Goal: Feedback & Contribution: Contribute content

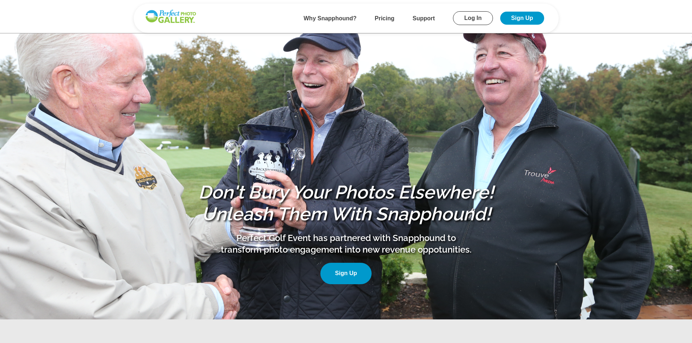
click at [470, 15] on link "Log In" at bounding box center [473, 18] width 40 height 14
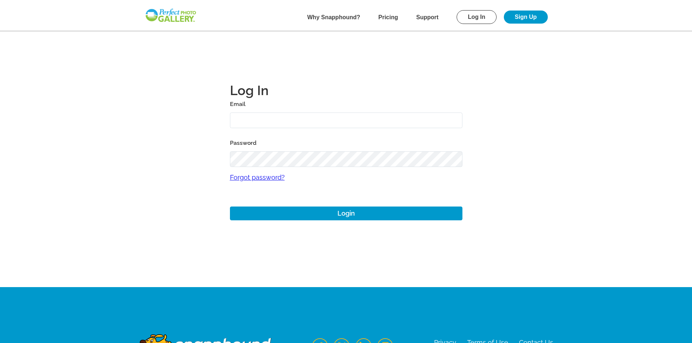
click at [429, 108] on label "Email" at bounding box center [346, 104] width 233 height 10
click at [429, 113] on input "text" at bounding box center [346, 121] width 233 height 16
type input "josh+1@perfectgolfevent.com"
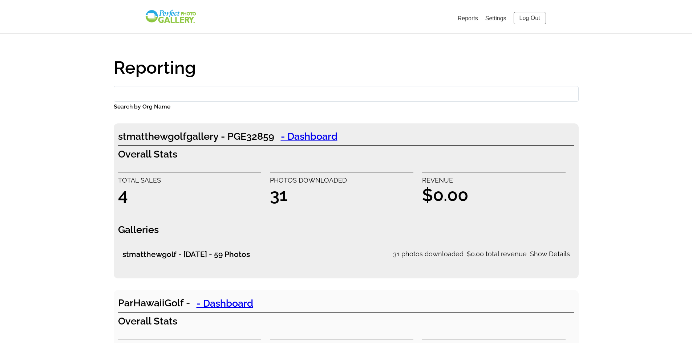
click at [200, 93] on input "Search by Org Name" at bounding box center [346, 94] width 465 height 16
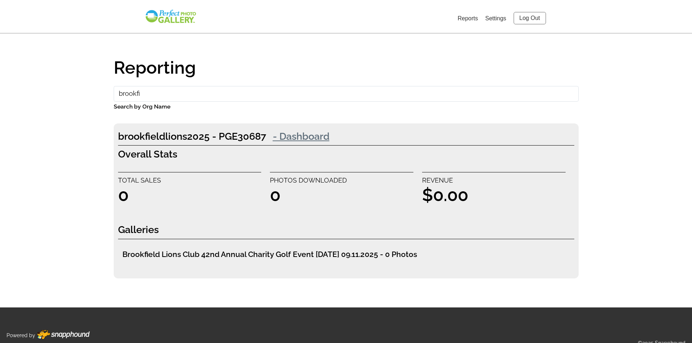
type input "brookfi"
click at [303, 136] on link "- Dashboard" at bounding box center [301, 136] width 70 height 15
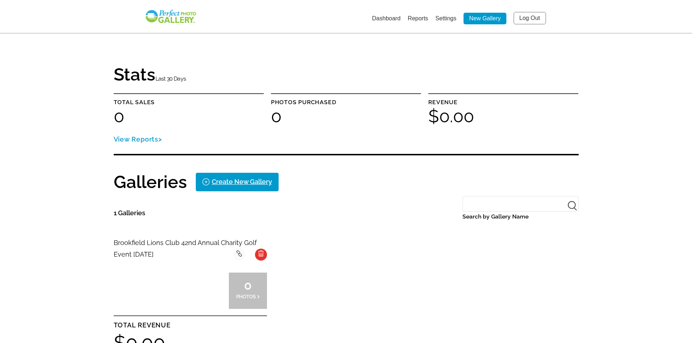
drag, startPoint x: 503, startPoint y: 44, endPoint x: 507, endPoint y: 39, distance: 5.9
click at [504, 44] on main "Stats Last 30 Days Total sales 0 Photos purchased 0 Revenue $0.00 View Reports …" at bounding box center [346, 205] width 523 height 411
click at [525, 17] on link "Log Out" at bounding box center [530, 18] width 32 height 12
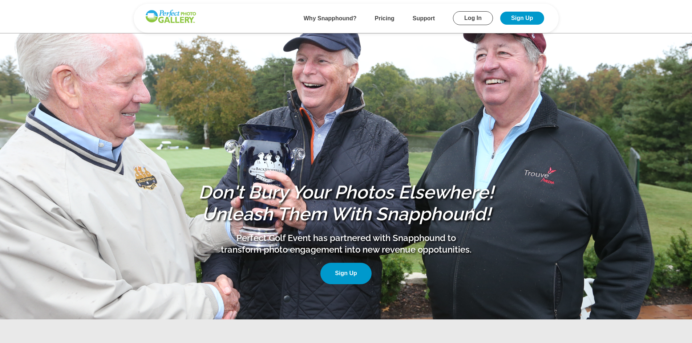
click at [473, 19] on link "Log In" at bounding box center [473, 18] width 40 height 14
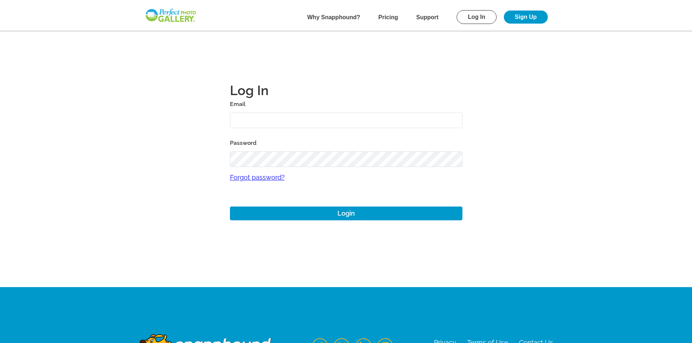
click at [285, 116] on input "text" at bounding box center [346, 121] width 233 height 16
click at [370, 96] on h1 "Log In" at bounding box center [346, 90] width 233 height 17
click at [128, 120] on main "Log In Email Password Forgot password? Login" at bounding box center [346, 143] width 523 height 287
click at [141, 142] on main "Log In Email Password Forgot password? Login" at bounding box center [346, 143] width 523 height 287
click at [164, 85] on main "Log In Email Password Forgot password? Login" at bounding box center [346, 143] width 523 height 287
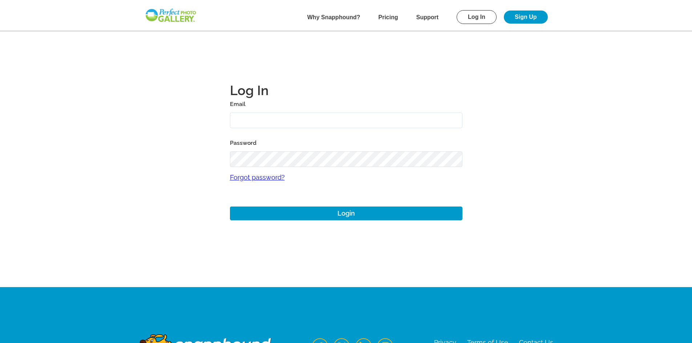
click at [470, 21] on link "Log In" at bounding box center [477, 17] width 40 height 14
click at [382, 117] on input "text" at bounding box center [346, 121] width 233 height 16
click at [485, 64] on main "Log In Email Password Forgot password? Login" at bounding box center [346, 143] width 523 height 287
drag, startPoint x: 681, startPoint y: 0, endPoint x: 446, endPoint y: 59, distance: 242.1
click at [446, 59] on main "Log In Email Password Forgot password? Login" at bounding box center [346, 143] width 523 height 287
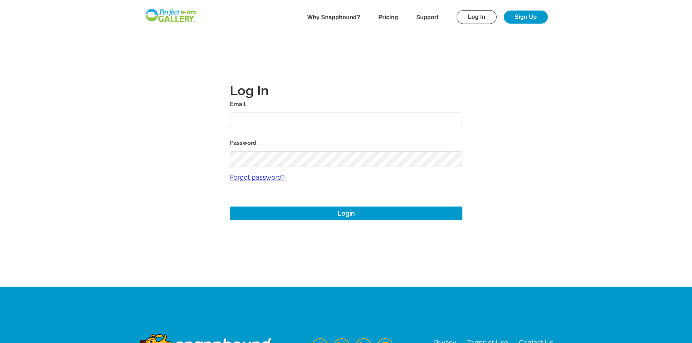
click at [141, 130] on main "Log In Email Password Forgot password? Login" at bounding box center [346, 143] width 523 height 287
click at [448, 126] on input "text" at bounding box center [346, 121] width 233 height 16
click at [174, 15] on img at bounding box center [171, 15] width 52 height 15
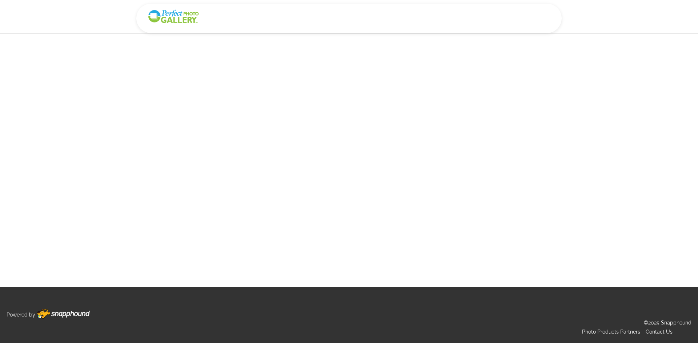
click at [223, 134] on main at bounding box center [348, 143] width 523 height 287
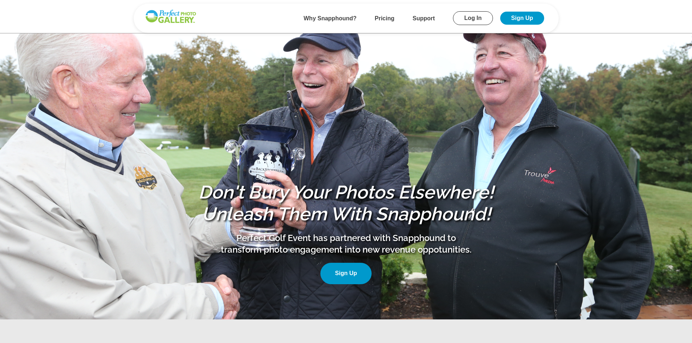
click at [681, 80] on section "Don't Bury Your Photos Elsewhere! Unleash Them With Snapphound! Perfect Golf Ev…" at bounding box center [346, 160] width 692 height 320
click at [477, 20] on link "Log In" at bounding box center [473, 18] width 40 height 14
click at [475, 18] on link "Log In" at bounding box center [473, 18] width 40 height 14
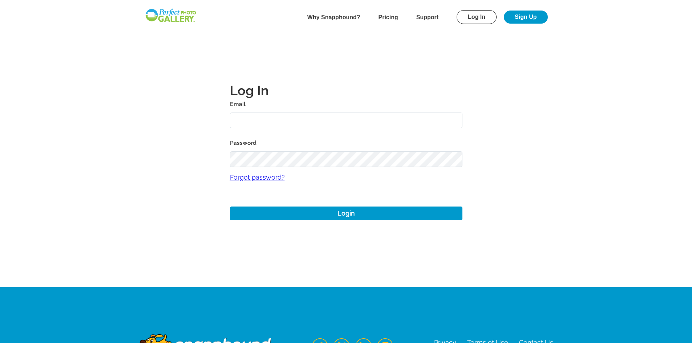
click at [331, 124] on input "text" at bounding box center [346, 121] width 233 height 16
type input "josh+1@perfectgolfevent.com"
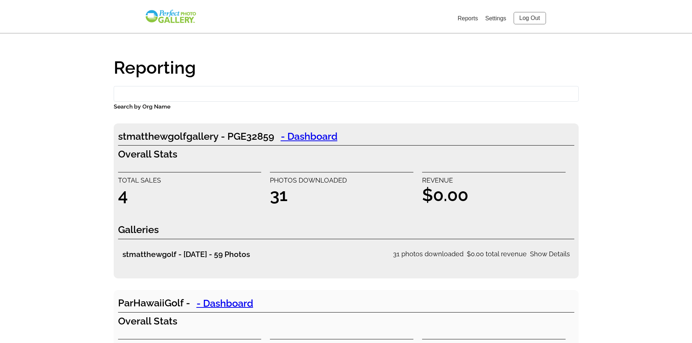
click at [223, 101] on input "Search by Org Name" at bounding box center [346, 94] width 465 height 16
type input "d"
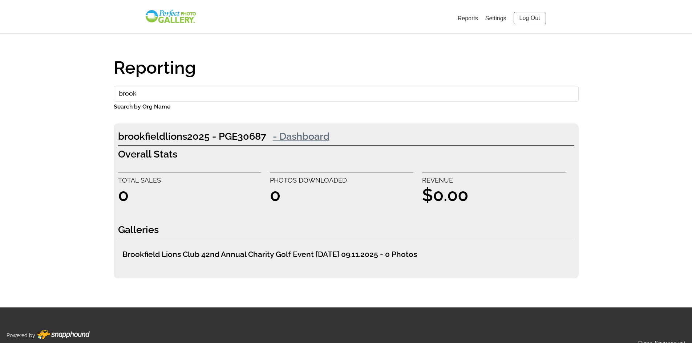
type input "brook"
click at [322, 138] on link "- Dashboard" at bounding box center [301, 136] width 70 height 15
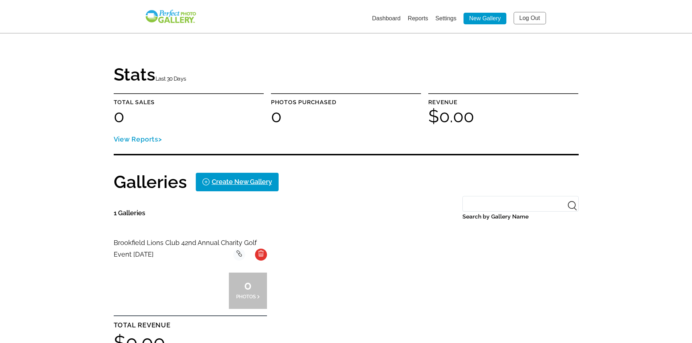
click at [451, 18] on link "Settings" at bounding box center [446, 18] width 21 height 6
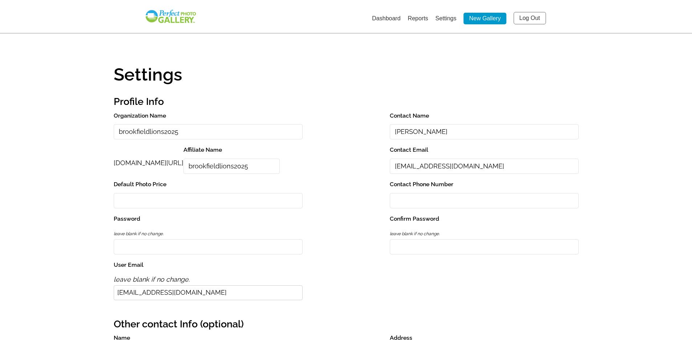
click at [460, 168] on input "[EMAIL_ADDRESS][DOMAIN_NAME]" at bounding box center [484, 167] width 189 height 16
click at [460, 168] on input "domlombar@gmail.com" at bounding box center [484, 167] width 189 height 16
click at [469, 167] on input "domlombar@gmail.com" at bounding box center [484, 167] width 189 height 16
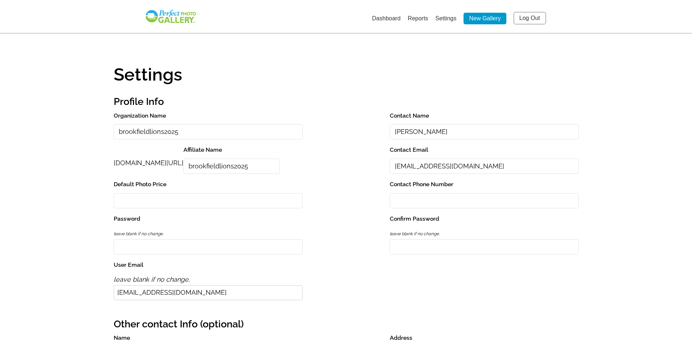
click at [469, 167] on input "domlombar@gmail.com" at bounding box center [484, 167] width 189 height 16
click at [469, 167] on input "[EMAIL_ADDRESS][DOMAIN_NAME]" at bounding box center [484, 167] width 189 height 16
click at [471, 167] on input "[EMAIL_ADDRESS][DOMAIN_NAME]" at bounding box center [484, 167] width 189 height 16
click at [409, 167] on input "[EMAIL_ADDRESS][DOMAIN_NAME]" at bounding box center [484, 167] width 189 height 16
click at [473, 168] on input "[EMAIL_ADDRESS][DOMAIN_NAME]" at bounding box center [484, 167] width 189 height 16
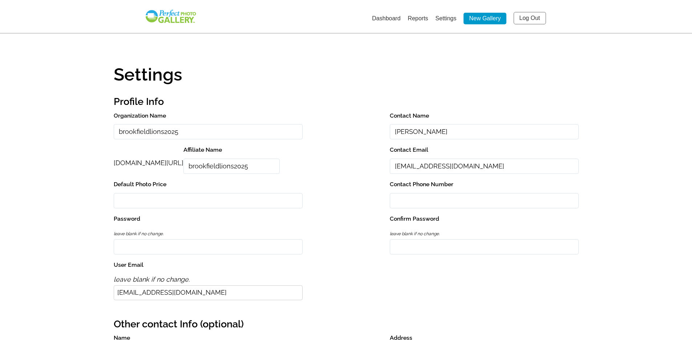
click at [409, 166] on input "[EMAIL_ADDRESS][DOMAIN_NAME]" at bounding box center [484, 167] width 189 height 16
click at [441, 167] on input "[EMAIL_ADDRESS][DOMAIN_NAME]" at bounding box center [484, 167] width 189 height 16
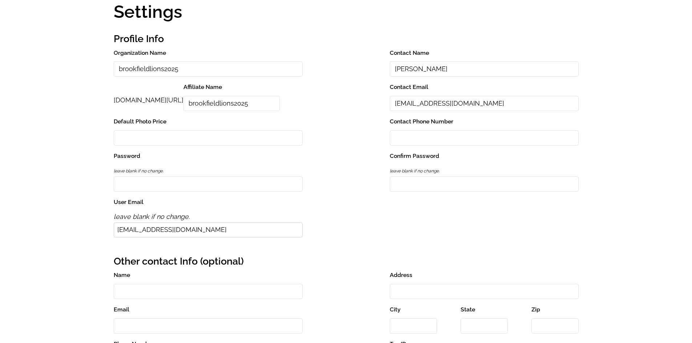
scroll to position [73, 0]
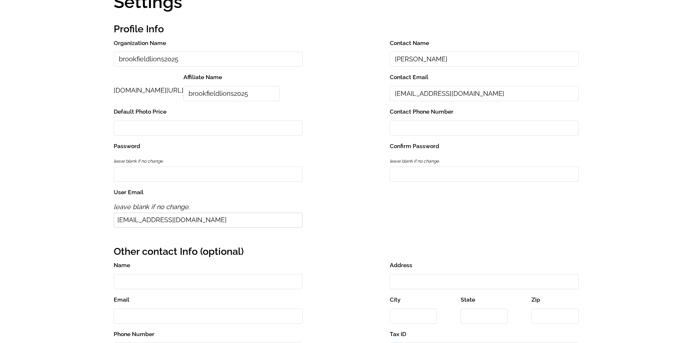
click at [171, 178] on input "Password" at bounding box center [208, 175] width 189 height 16
type input "p"
type input "password"
click at [418, 179] on input "Confirm Password" at bounding box center [484, 175] width 189 height 16
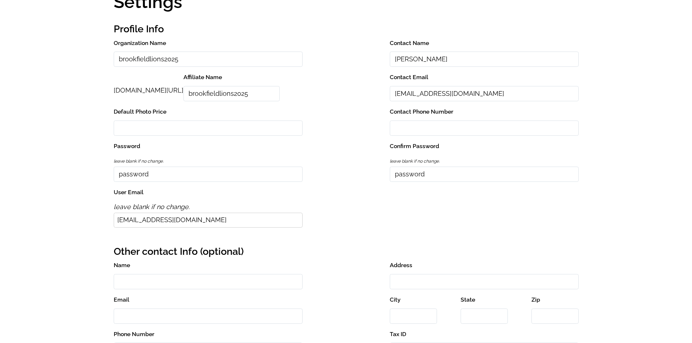
type input "password"
click at [336, 217] on div "Organization Name brookfieldlions2025 Contact Name Dominick Lombardo perfectgol…" at bounding box center [346, 135] width 465 height 195
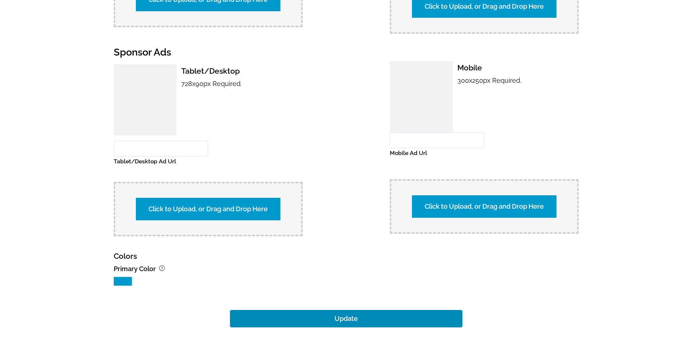
scroll to position [644, 0]
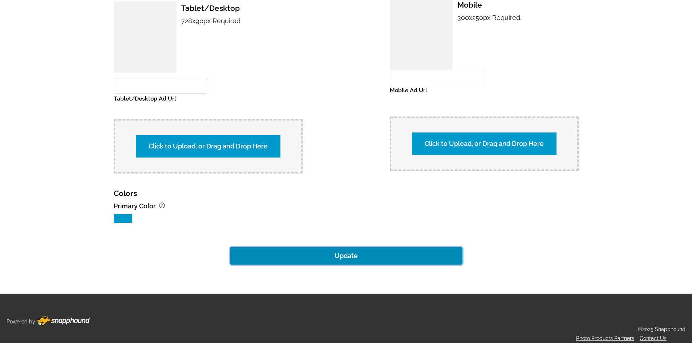
click at [345, 251] on button "Update" at bounding box center [346, 255] width 233 height 17
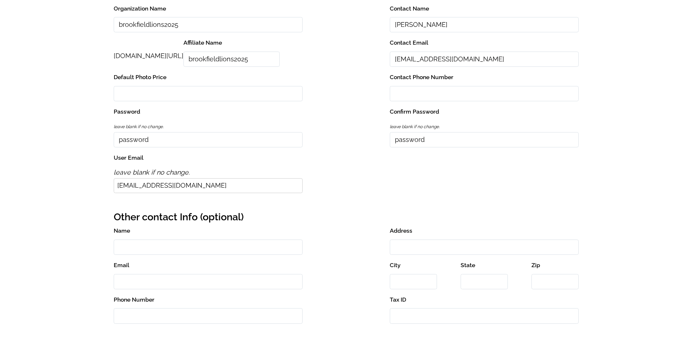
scroll to position [145, 0]
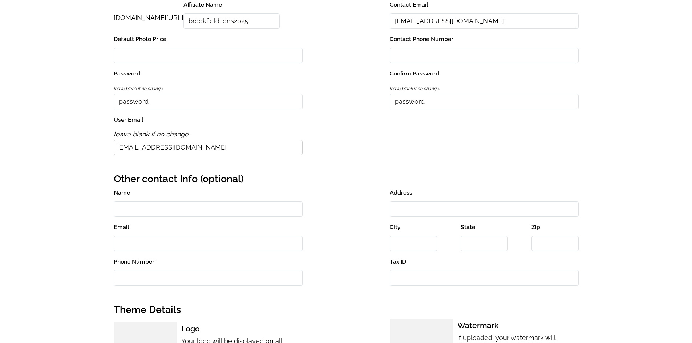
click at [184, 101] on input "password" at bounding box center [208, 102] width 189 height 16
click at [247, 101] on input "password" at bounding box center [208, 102] width 189 height 16
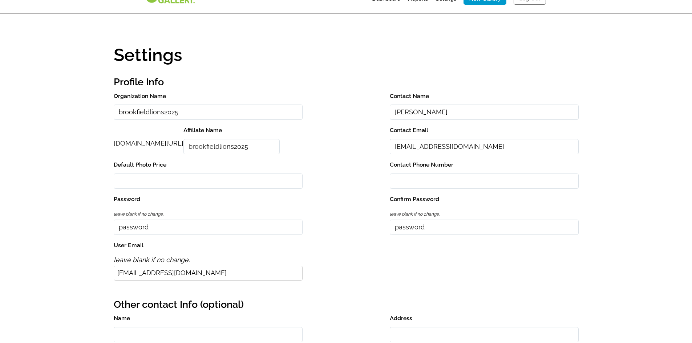
scroll to position [0, 0]
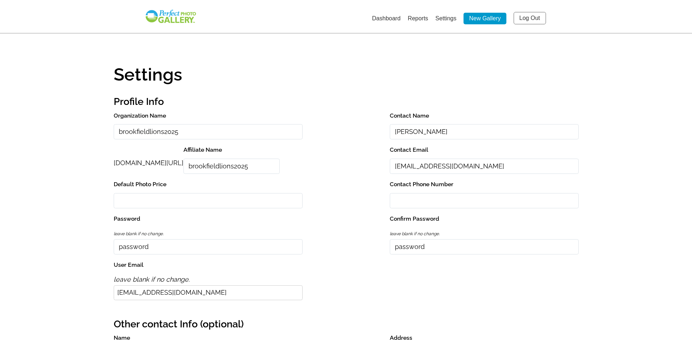
click at [448, 172] on input "[EMAIL_ADDRESS][DOMAIN_NAME]" at bounding box center [484, 167] width 189 height 16
click at [527, 14] on link "Log Out" at bounding box center [530, 18] width 32 height 12
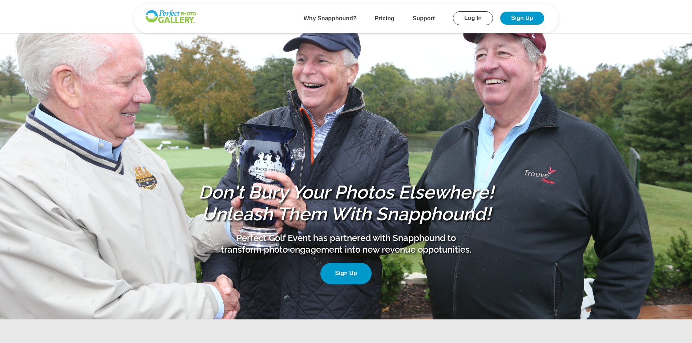
click at [469, 16] on link "Log In" at bounding box center [473, 18] width 40 height 14
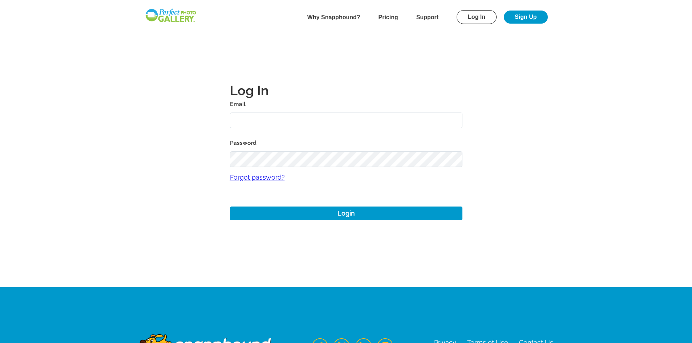
click at [292, 126] on input "text" at bounding box center [346, 121] width 233 height 16
paste input "domlombar@gmail.com"
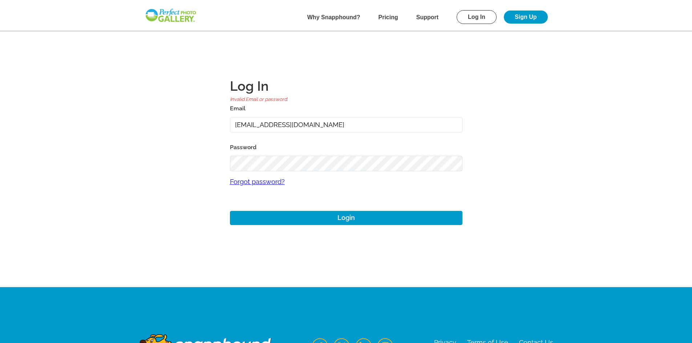
type input "josh+1@perfectgolfevent.com"
click at [449, 123] on input "josh+1@perfectgolfevent.com" at bounding box center [346, 125] width 233 height 16
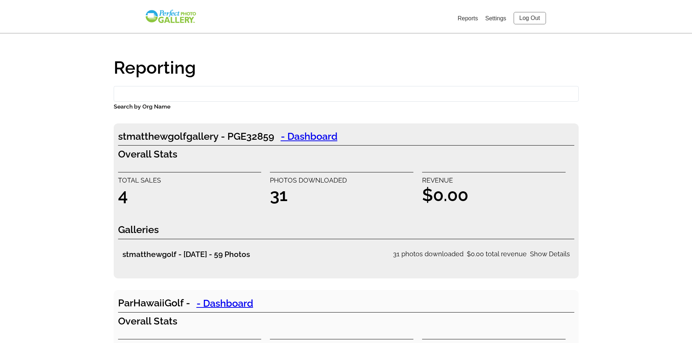
click at [499, 19] on link "Settings" at bounding box center [495, 18] width 21 height 6
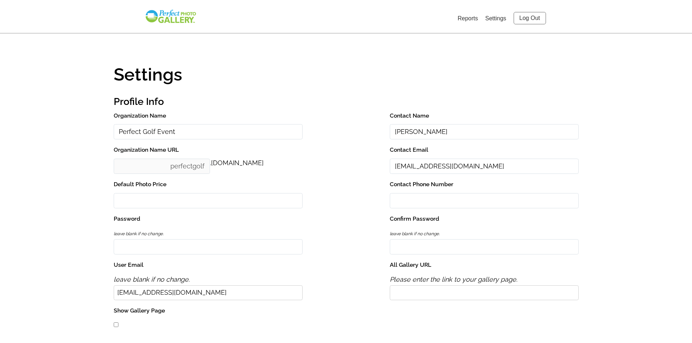
click at [497, 17] on link "Settings" at bounding box center [495, 18] width 21 height 6
click at [471, 17] on link "Reports" at bounding box center [468, 18] width 20 height 6
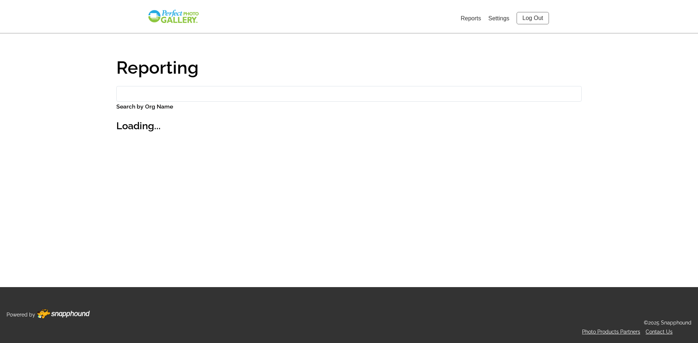
drag, startPoint x: 226, startPoint y: 86, endPoint x: 219, endPoint y: 97, distance: 12.9
click at [222, 90] on div "Reporting Search by Org Name Loading..." at bounding box center [348, 152] width 465 height 213
click at [219, 97] on input "Search by Org Name" at bounding box center [348, 94] width 465 height 16
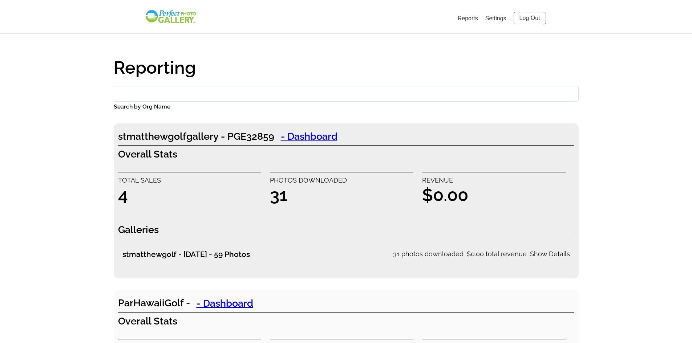
type input "t"
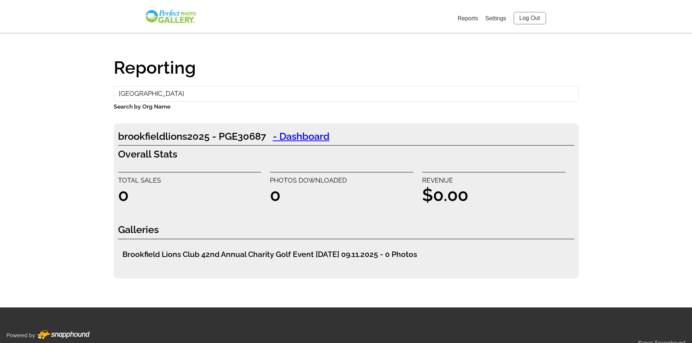
type input "brookfield"
click at [300, 137] on link "- Dashboard" at bounding box center [301, 136] width 70 height 15
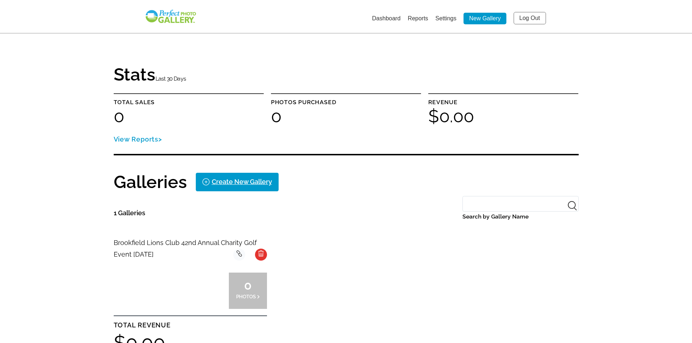
click at [444, 20] on link "Settings" at bounding box center [446, 18] width 21 height 6
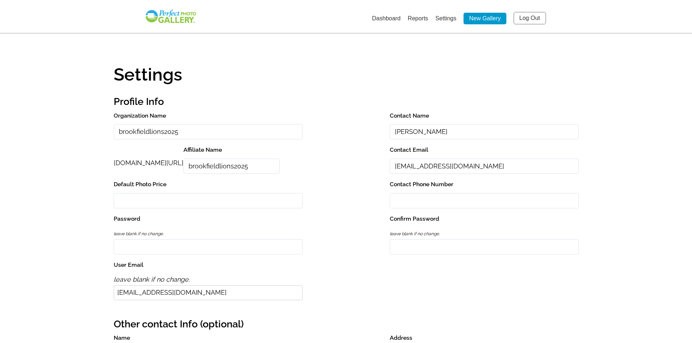
click at [441, 159] on input "[EMAIL_ADDRESS][DOMAIN_NAME]" at bounding box center [484, 167] width 189 height 16
click at [341, 187] on div "Organization Name brookfieldlions2025 Contact Name Dominick Lombardo perfectgol…" at bounding box center [346, 208] width 465 height 195
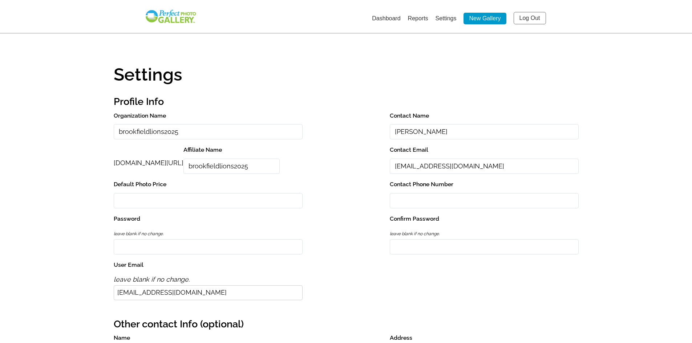
click at [388, 17] on link "Dashboard" at bounding box center [386, 18] width 28 height 6
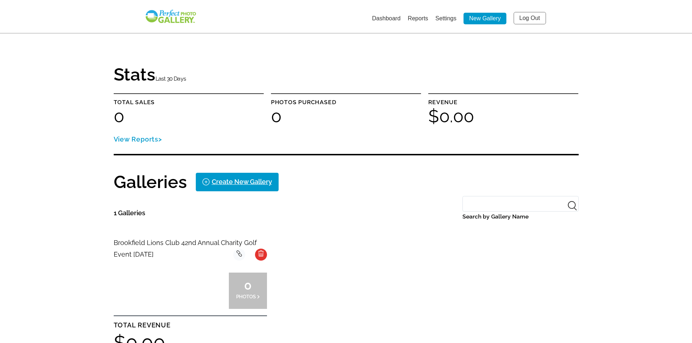
click at [450, 21] on link "Settings" at bounding box center [446, 18] width 21 height 6
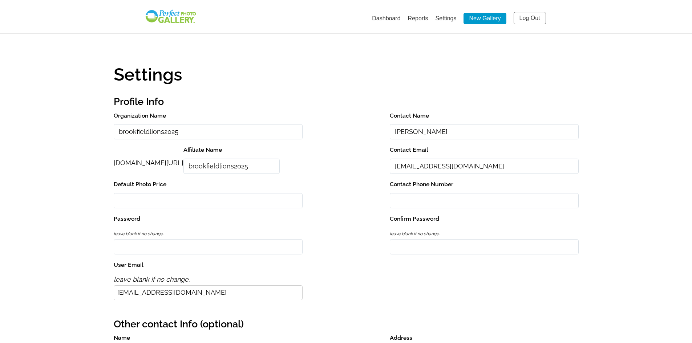
click at [429, 164] on input "[EMAIL_ADDRESS][DOMAIN_NAME]" at bounding box center [484, 167] width 189 height 16
click at [428, 163] on input "[EMAIL_ADDRESS][DOMAIN_NAME]" at bounding box center [484, 167] width 189 height 16
click at [425, 168] on input "[EMAIL_ADDRESS][DOMAIN_NAME]" at bounding box center [484, 167] width 189 height 16
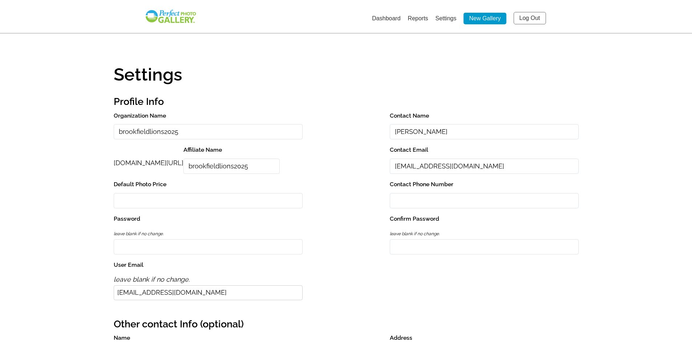
click at [425, 168] on input "[EMAIL_ADDRESS][DOMAIN_NAME]" at bounding box center [484, 167] width 189 height 16
click at [517, 17] on link "Log Out" at bounding box center [530, 18] width 32 height 12
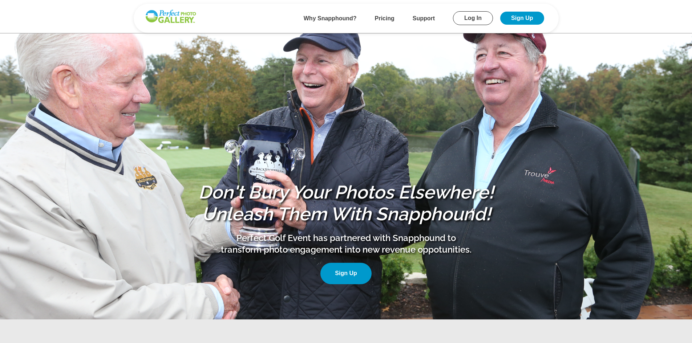
click at [460, 18] on link "Log In" at bounding box center [473, 18] width 40 height 14
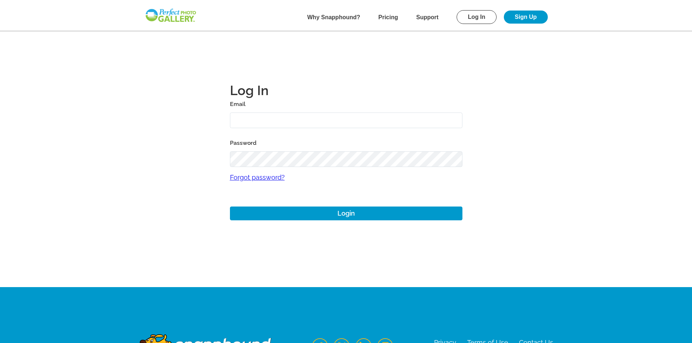
click at [274, 122] on input "text" at bounding box center [346, 121] width 233 height 16
click at [270, 178] on link "Forgot password?" at bounding box center [346, 177] width 233 height 21
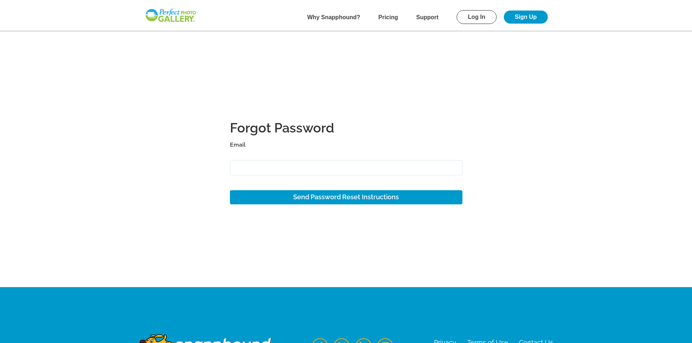
click at [271, 169] on input "Email" at bounding box center [346, 168] width 233 height 16
paste input "domlombar@gmail.com"
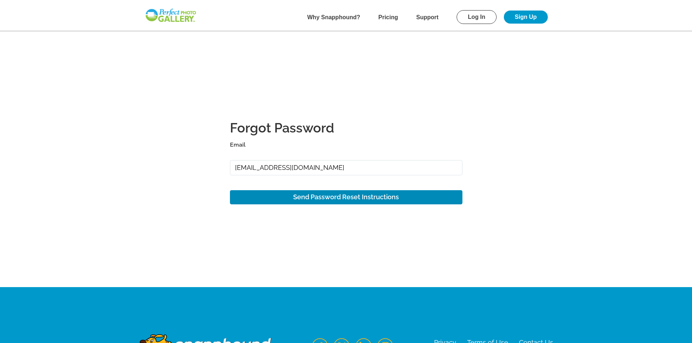
type input "domlombar@gmail.com"
click at [315, 194] on button "Send Password Reset Instructions" at bounding box center [346, 197] width 233 height 14
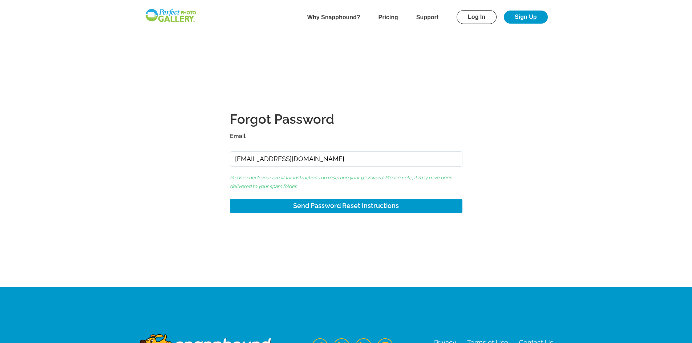
click at [305, 157] on input "domlombar@gmail.com" at bounding box center [346, 160] width 233 height 16
click at [305, 158] on input "domlombar@gmail.com" at bounding box center [346, 160] width 233 height 16
click at [316, 161] on input "domlombar@gmail.com" at bounding box center [346, 160] width 233 height 16
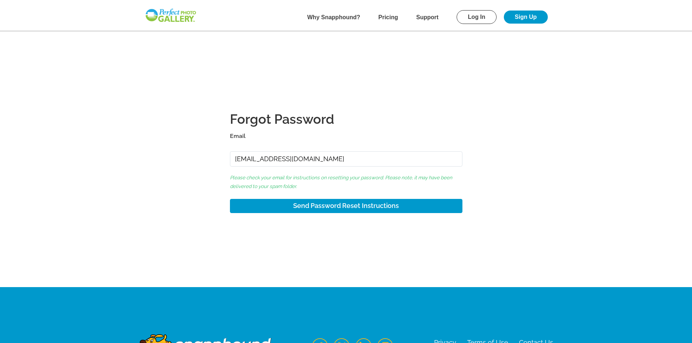
click at [316, 161] on input "domlombar@gmail.com" at bounding box center [346, 160] width 233 height 16
click at [353, 133] on label "Email" at bounding box center [346, 136] width 233 height 10
click at [353, 152] on input "domlombar@gmail.com" at bounding box center [346, 160] width 233 height 16
click at [340, 160] on input "domlombar@gmail.com" at bounding box center [346, 160] width 233 height 16
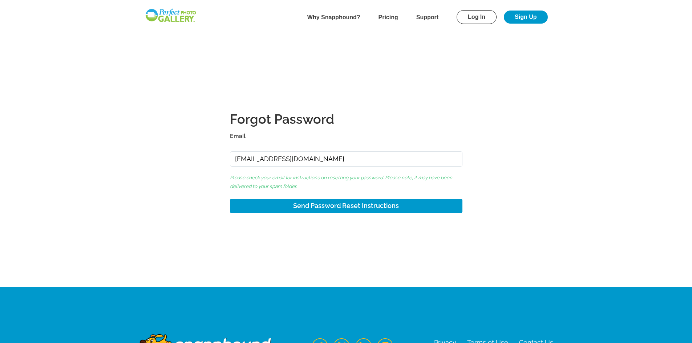
click at [439, 99] on div "Forgot Password Email domlombar@gmail.com Please check your email for instructi…" at bounding box center [346, 152] width 233 height 122
click at [480, 20] on link "Log In" at bounding box center [477, 17] width 40 height 14
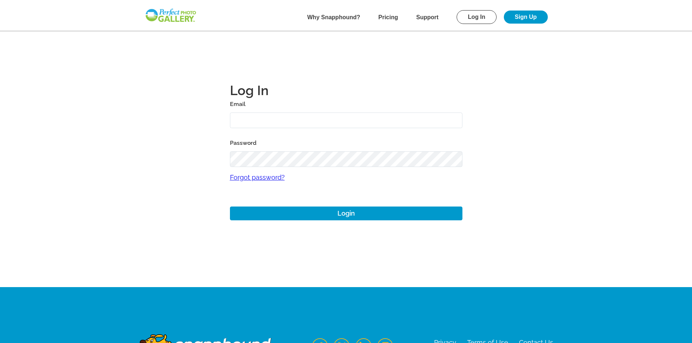
click at [416, 116] on input "text" at bounding box center [346, 121] width 233 height 16
type input "[EMAIL_ADDRESS][DOMAIN_NAME]"
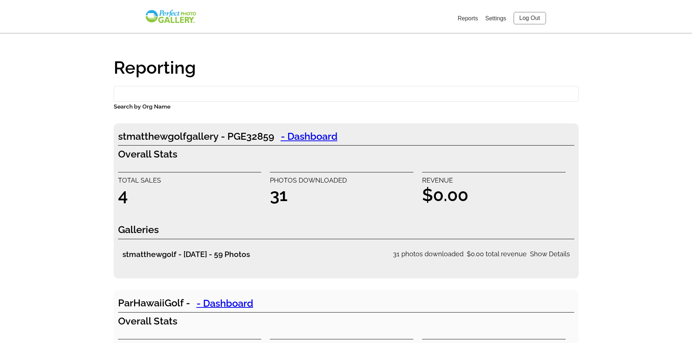
click at [298, 92] on input "Search by Org Name" at bounding box center [346, 94] width 465 height 16
type input "t"
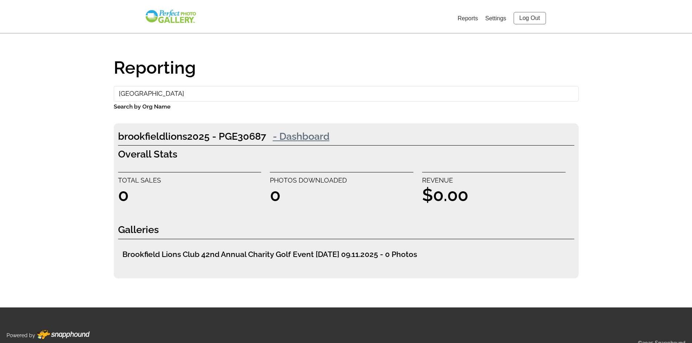
type input "brookfield"
click at [307, 137] on link "- Dashboard" at bounding box center [301, 136] width 70 height 15
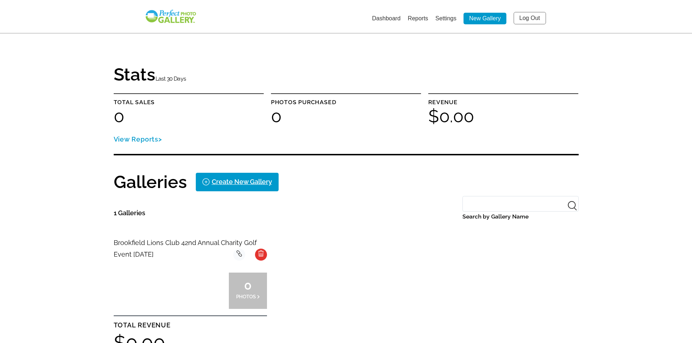
click at [448, 17] on link "Settings" at bounding box center [446, 18] width 21 height 6
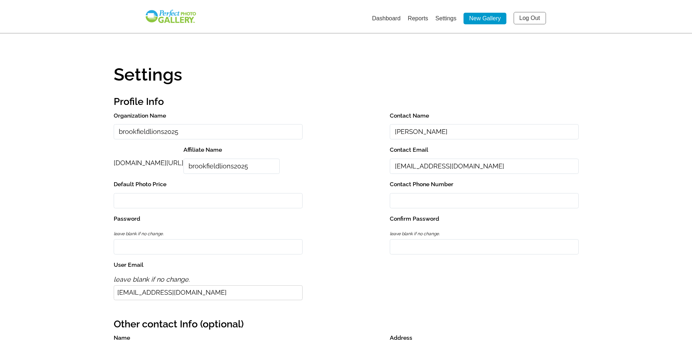
click at [383, 17] on link "Dashboard" at bounding box center [386, 18] width 28 height 6
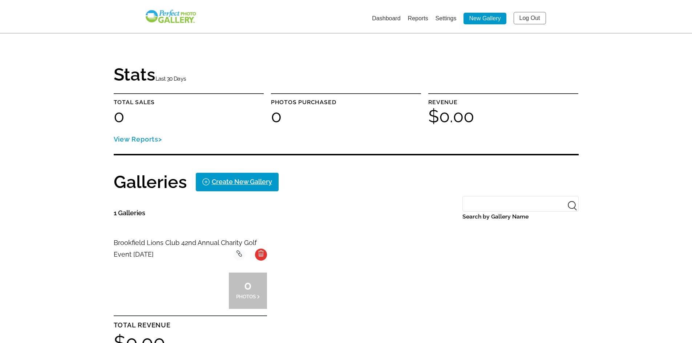
click at [187, 21] on img at bounding box center [171, 16] width 52 height 15
click at [451, 16] on link "Settings" at bounding box center [446, 18] width 21 height 6
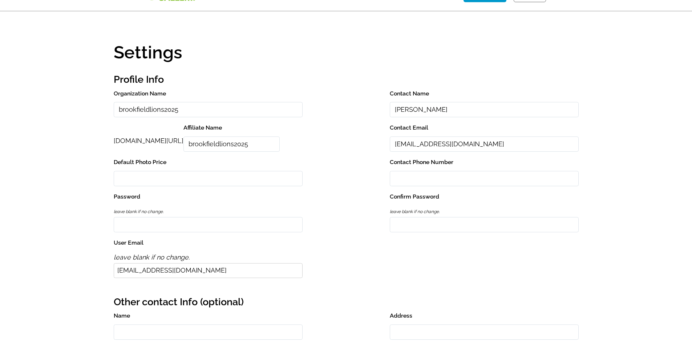
scroll to position [73, 0]
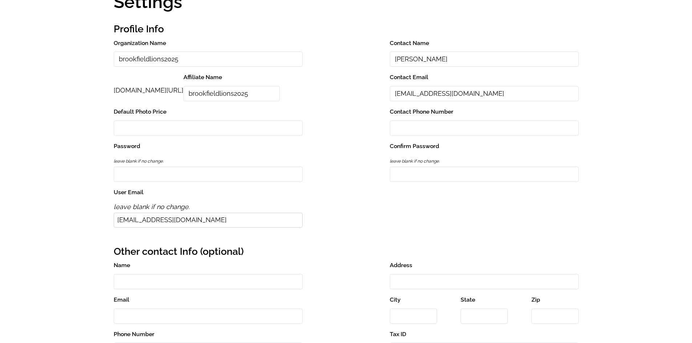
click at [207, 177] on input "Password" at bounding box center [208, 175] width 189 height 16
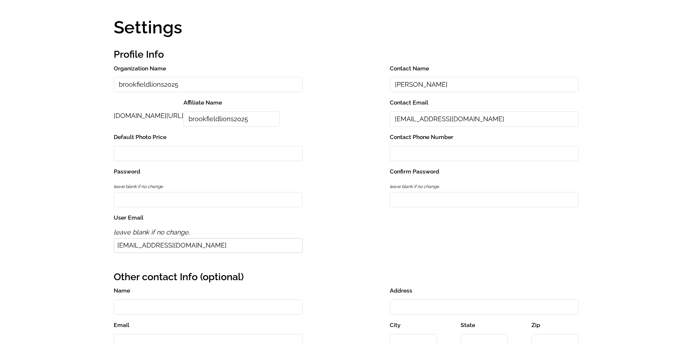
scroll to position [0, 0]
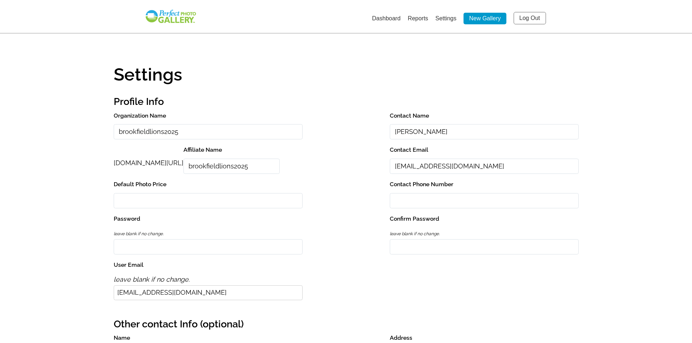
click at [380, 18] on link "Dashboard" at bounding box center [386, 18] width 28 height 6
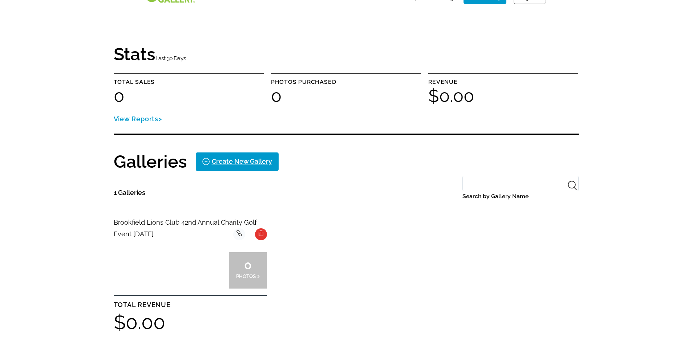
scroll to position [36, 0]
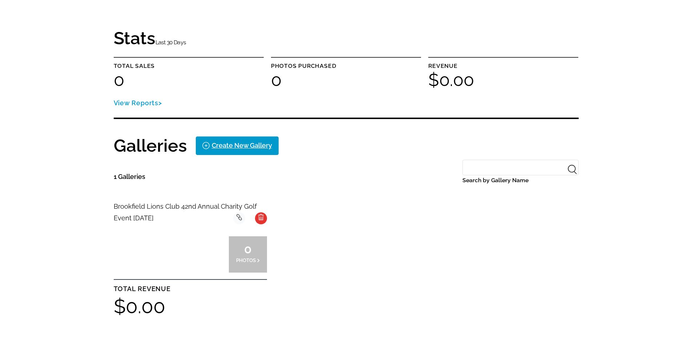
click at [253, 253] on p "0 PHOTOS" at bounding box center [248, 255] width 24 height 16
click at [138, 207] on span "Brookfield Lions Club 42nd Annual Charity Golf Event [DATE]" at bounding box center [185, 212] width 143 height 19
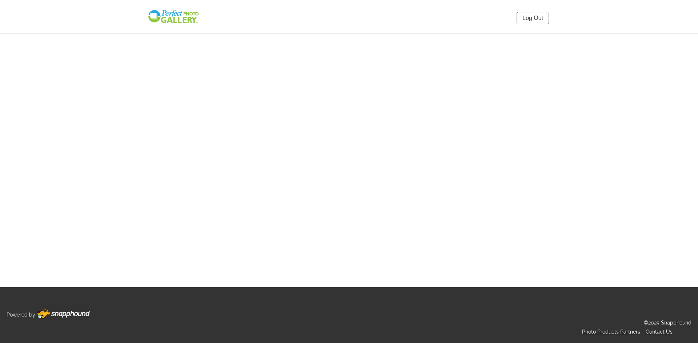
select select "onlyShowInGallery"
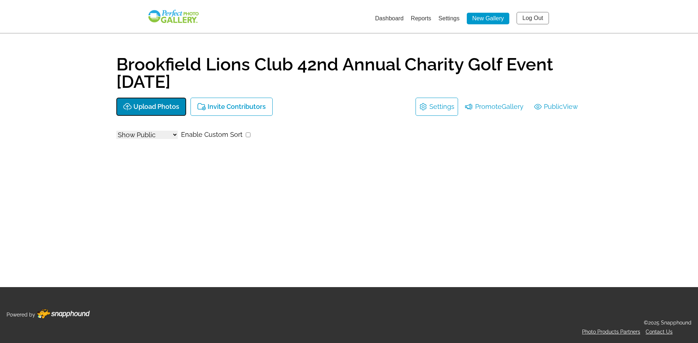
click at [154, 107] on p "Upload Photos" at bounding box center [156, 107] width 46 height 8
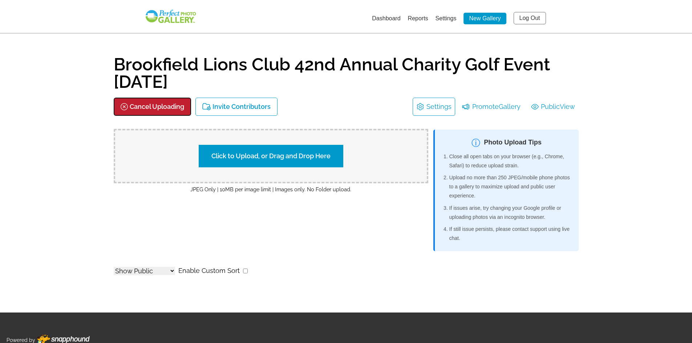
click at [154, 106] on p "Cancel Uploading" at bounding box center [157, 107] width 55 height 8
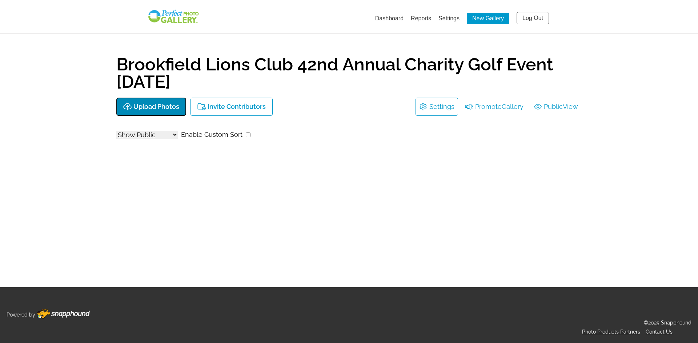
click at [156, 108] on p "Upload Photos" at bounding box center [156, 107] width 46 height 8
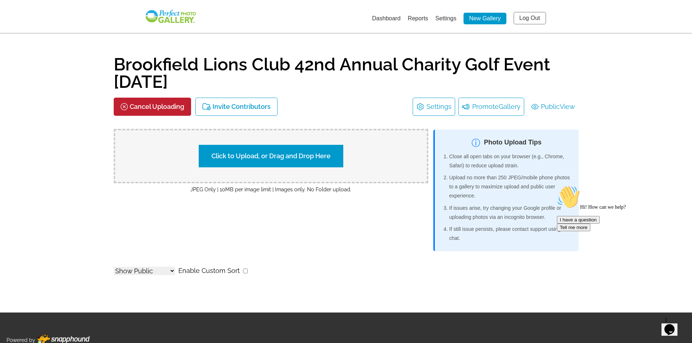
click at [473, 108] on li "Promote Gallery" at bounding box center [492, 107] width 66 height 18
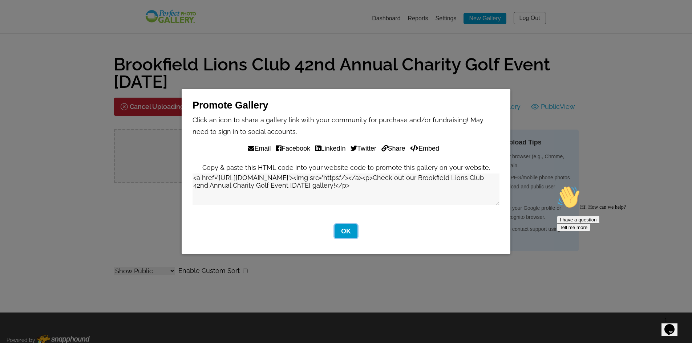
click at [342, 227] on button "OK" at bounding box center [346, 232] width 23 height 14
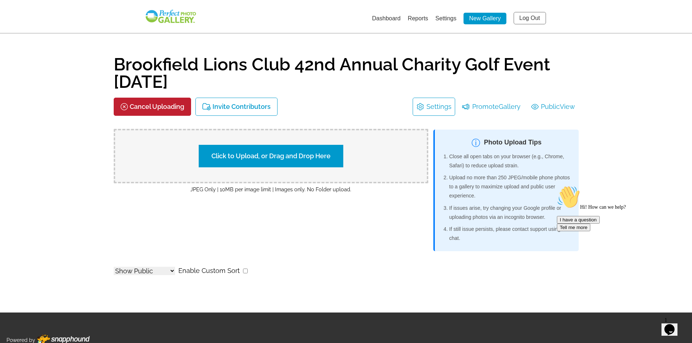
click at [271, 158] on label "Click to Upload, or Drag and Drop Here" at bounding box center [271, 156] width 145 height 23
click at [331, 158] on input "Click to Upload, or Drag and Drop Here" at bounding box center [399, 155] width 136 height 10
click at [167, 107] on p "Cancel Uploading" at bounding box center [157, 107] width 55 height 8
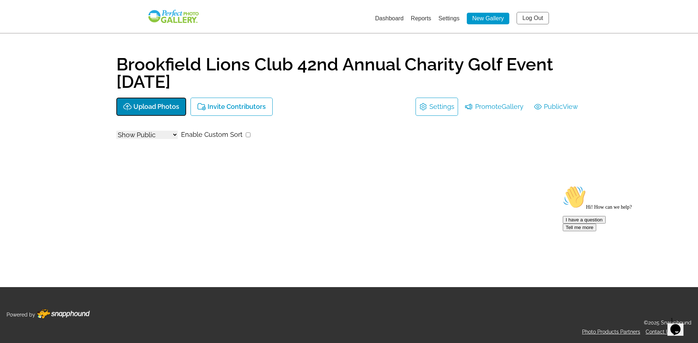
click at [167, 107] on p "Upload Photos" at bounding box center [156, 107] width 46 height 8
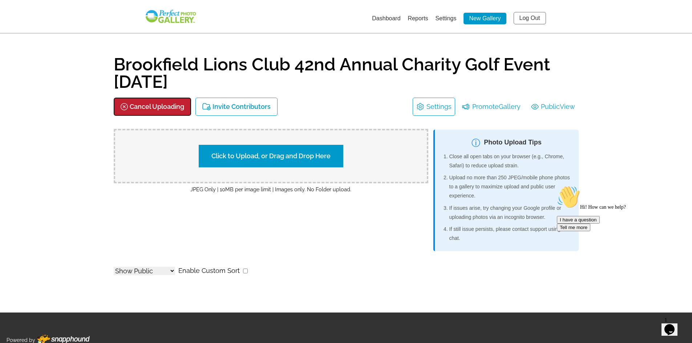
click at [168, 109] on p "Cancel Uploading" at bounding box center [157, 107] width 55 height 8
